Goal: Navigation & Orientation: Understand site structure

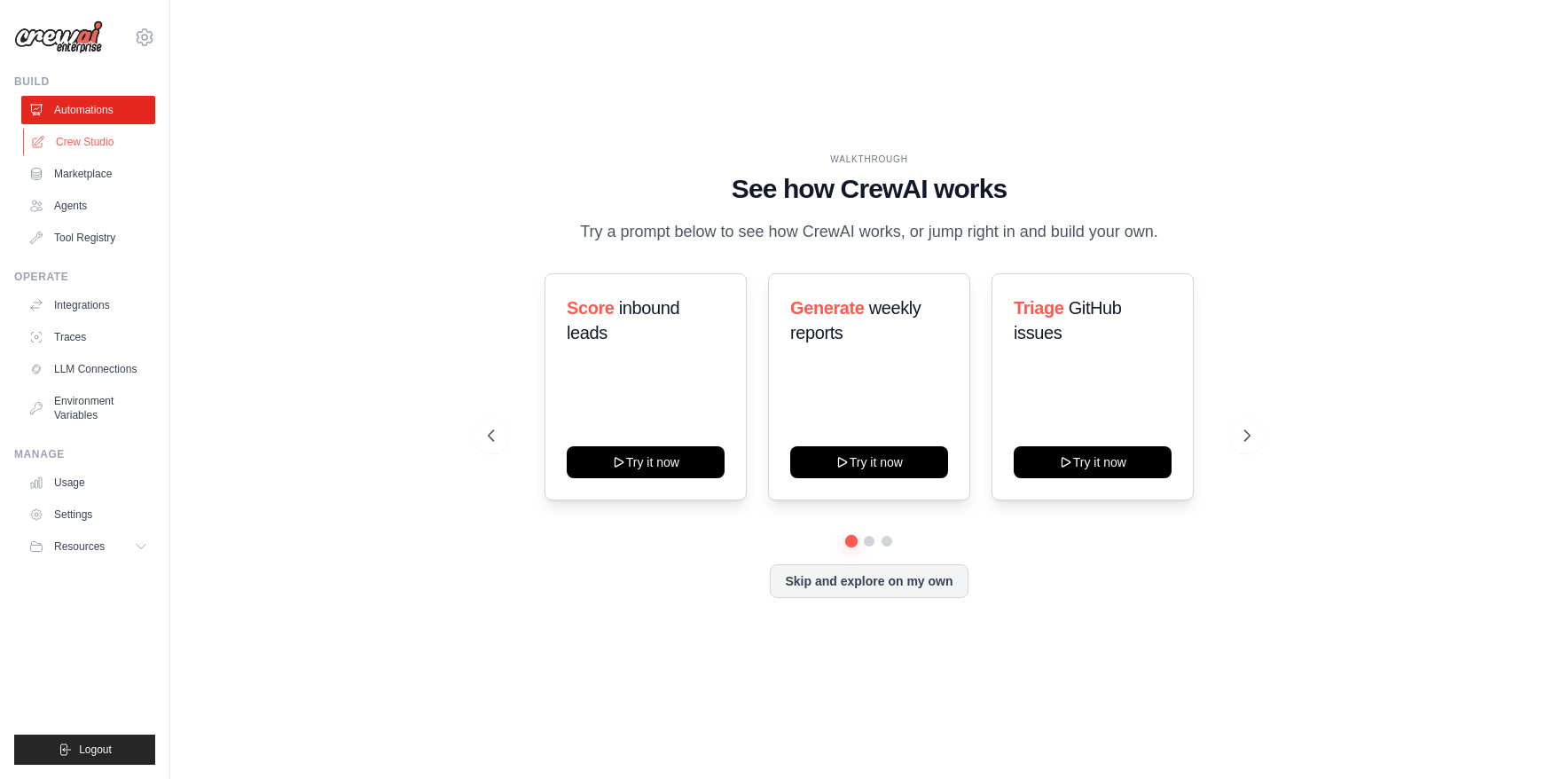
click at [74, 146] on link "Crew Studio" at bounding box center [90, 142] width 133 height 28
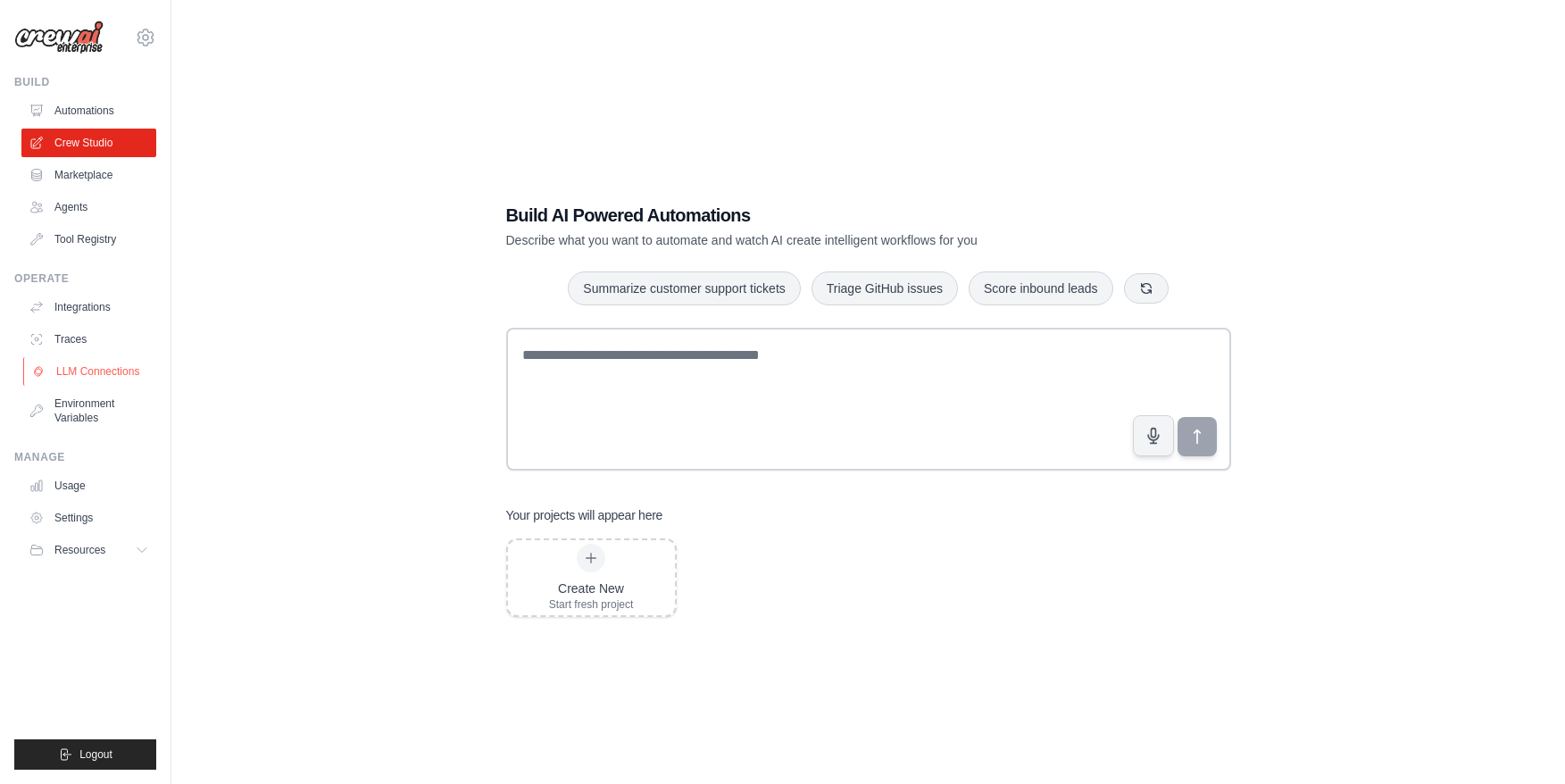
click at [118, 375] on link "LLM Connections" at bounding box center [90, 371] width 134 height 29
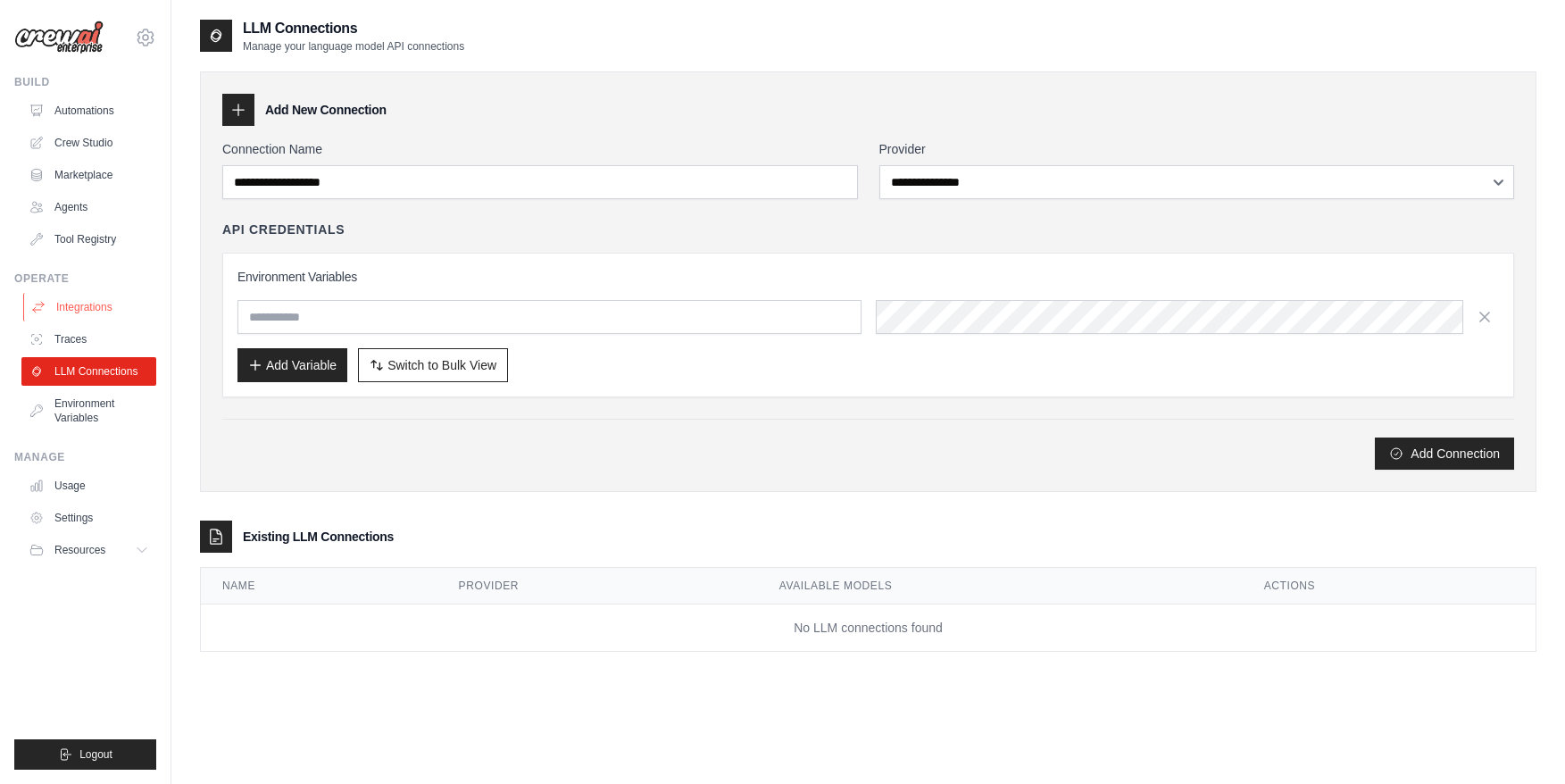
click at [118, 310] on link "Integrations" at bounding box center [90, 306] width 134 height 29
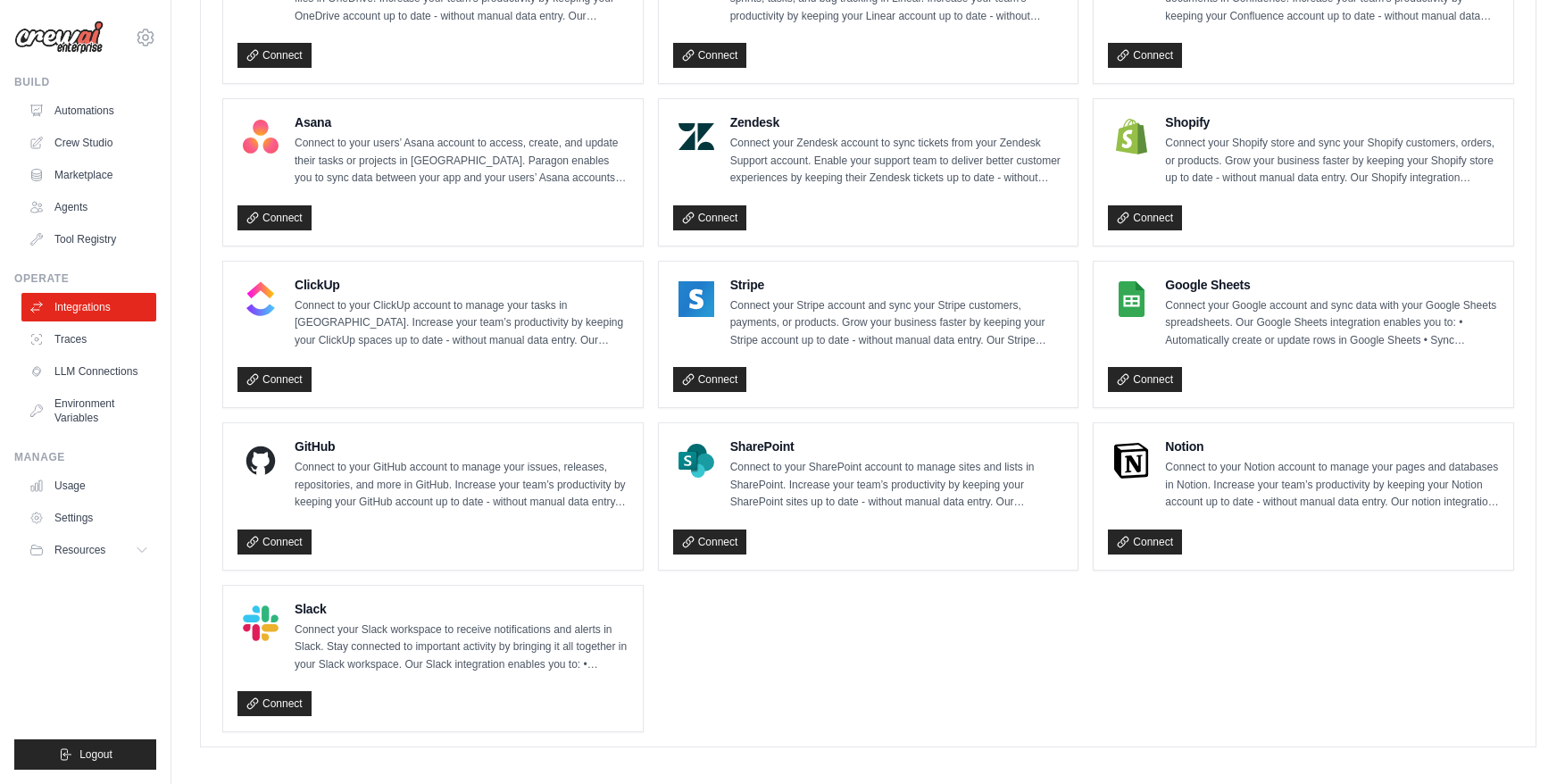
scroll to position [1100, 0]
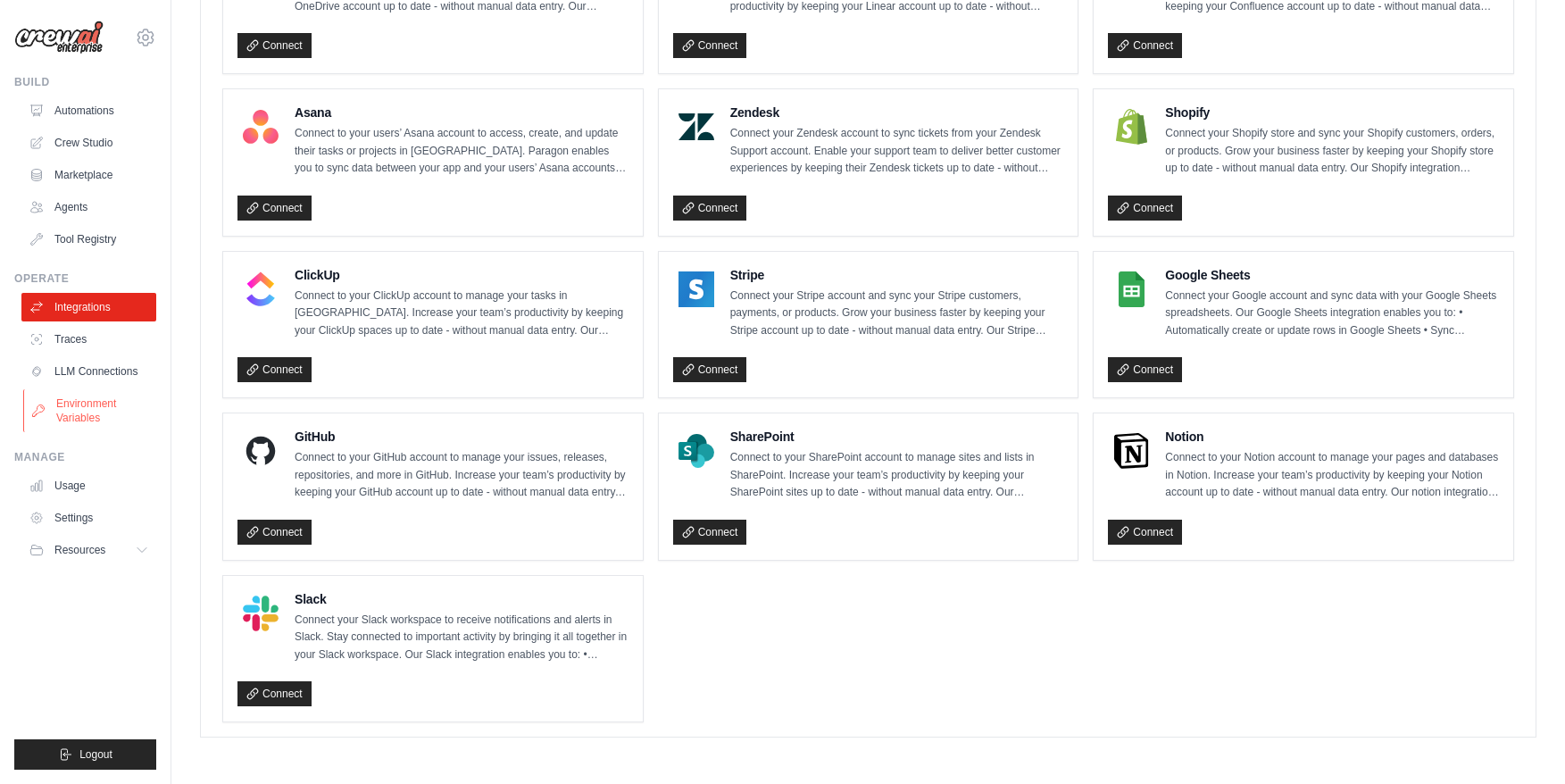
click at [99, 411] on link "Environment Variables" at bounding box center [90, 410] width 134 height 43
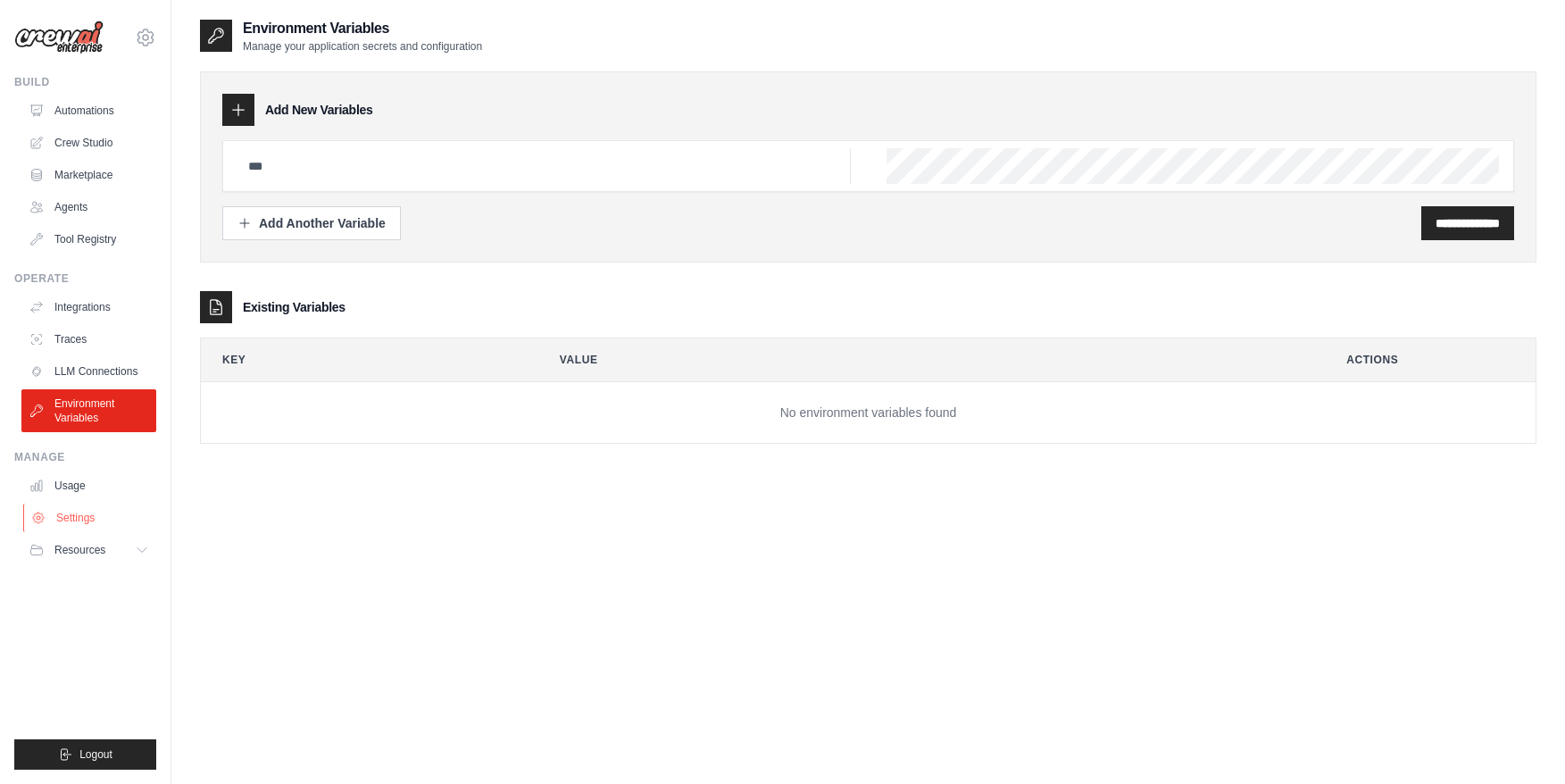
click at [101, 521] on link "Settings" at bounding box center [90, 517] width 134 height 29
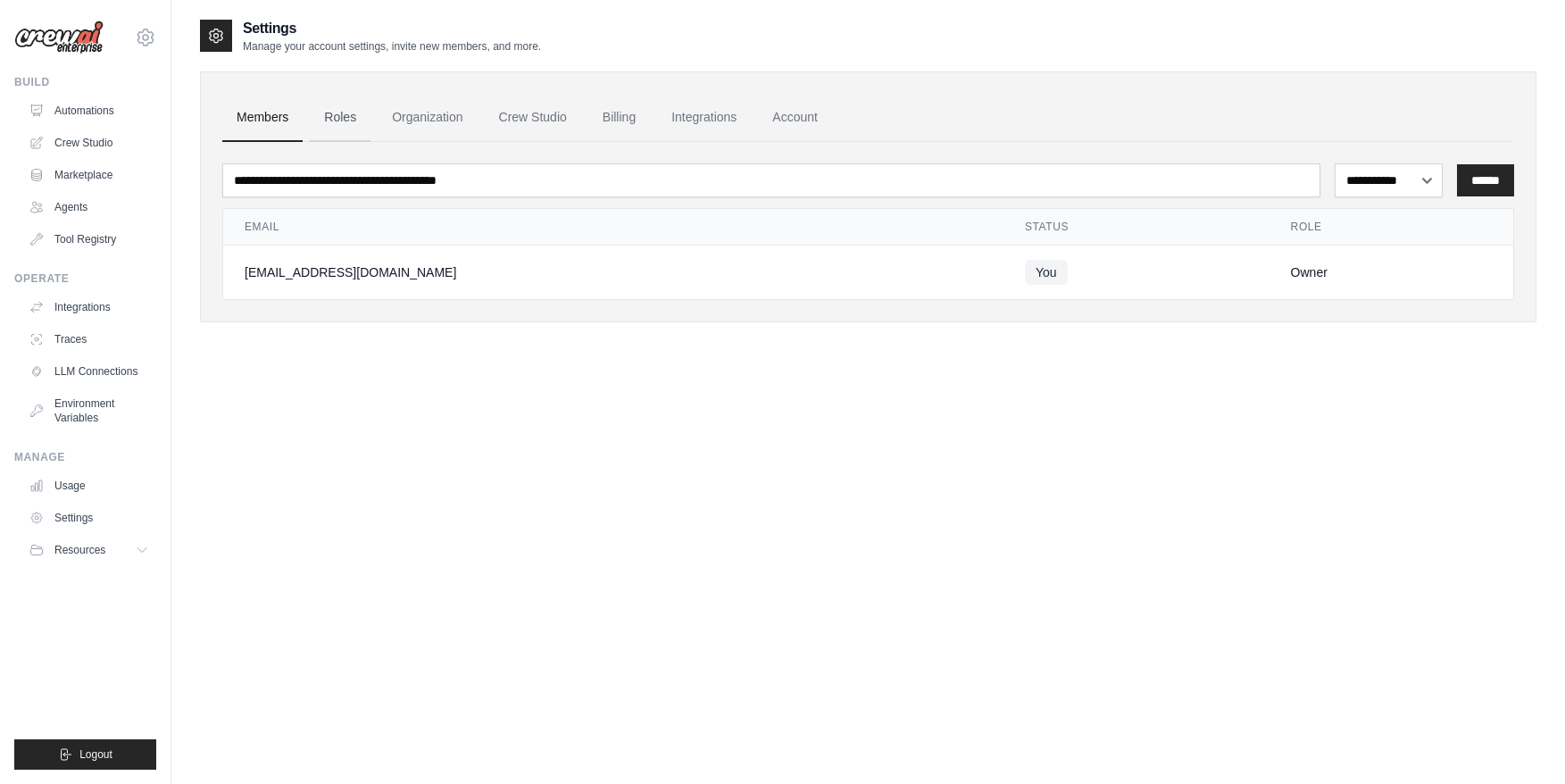
click at [350, 118] on link "Roles" at bounding box center [341, 118] width 61 height 48
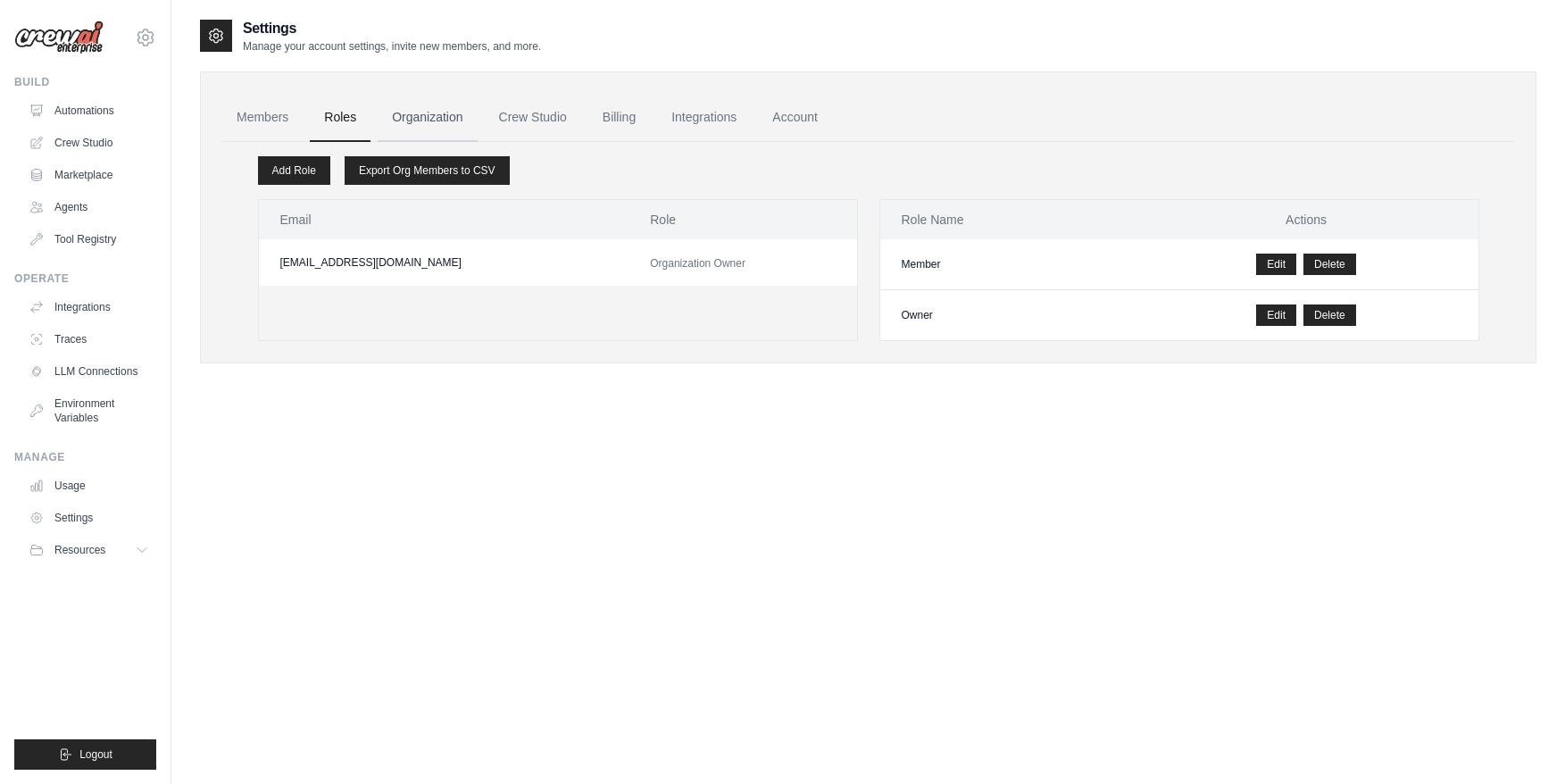
click at [434, 120] on link "Organization" at bounding box center [427, 118] width 99 height 48
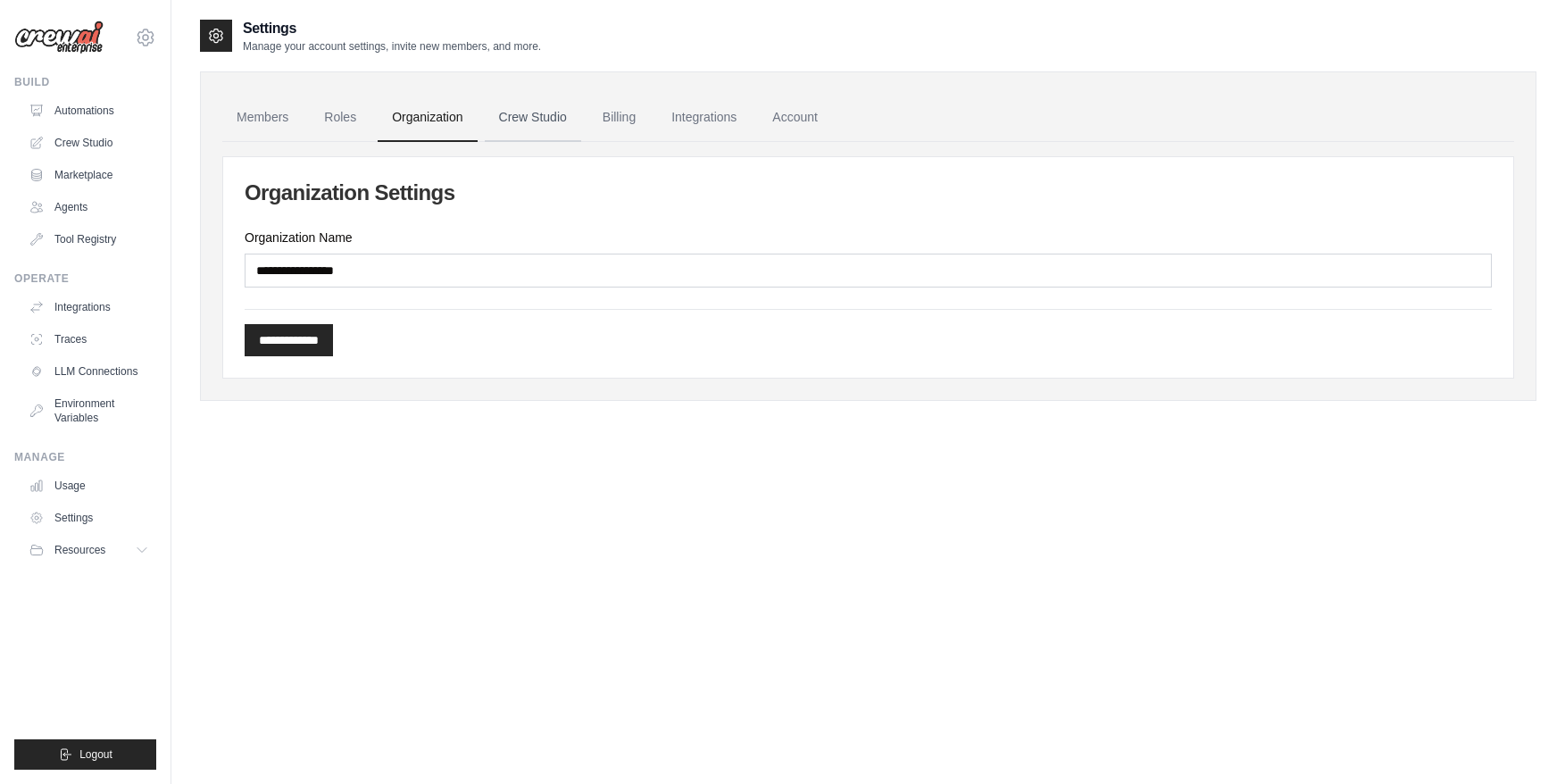
click at [518, 114] on link "Crew Studio" at bounding box center [533, 118] width 97 height 48
